Goal: Transaction & Acquisition: Subscribe to service/newsletter

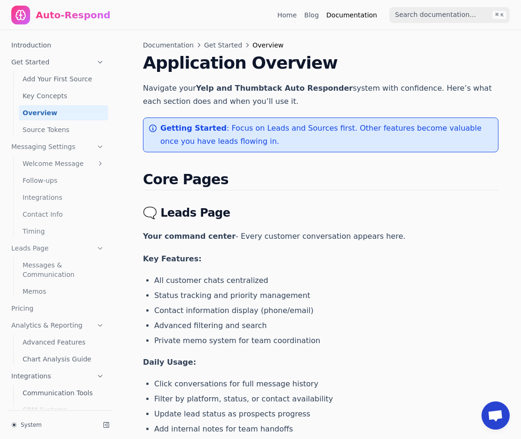
click at [69, 17] on div "Auto-Respond" at bounding box center [73, 14] width 75 height 13
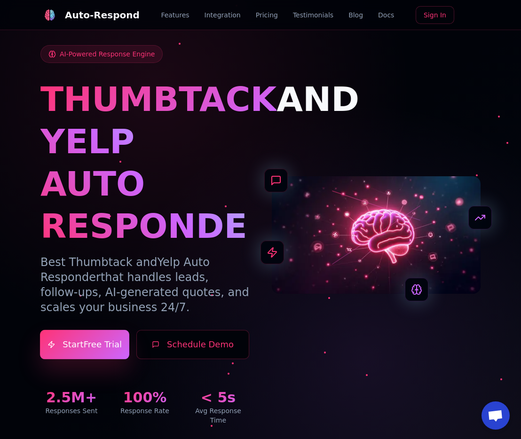
click at [79, 350] on link "Start 7-Days Free Trial" at bounding box center [84, 345] width 89 height 30
